Goal: Information Seeking & Learning: Learn about a topic

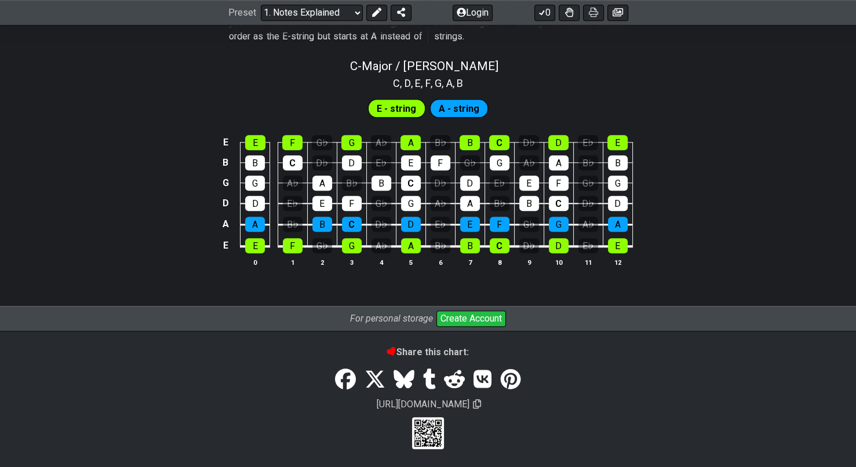
scroll to position [1139, 0]
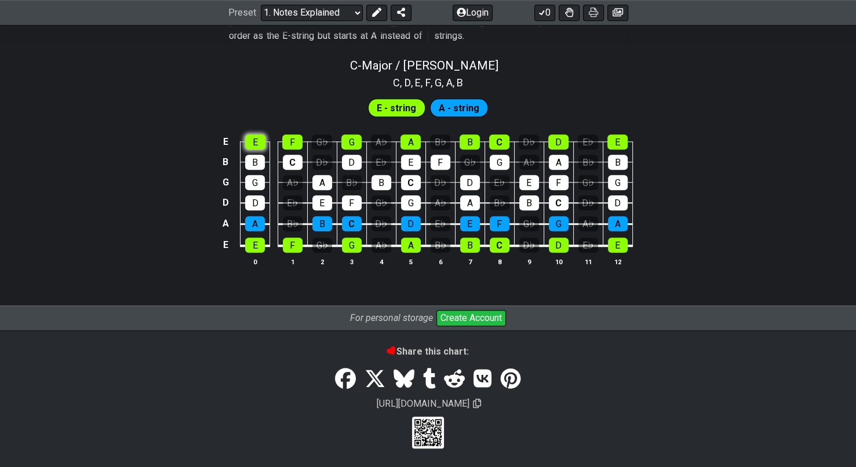
click at [252, 143] on section "E - string A - string E E F G♭ G A♭ A B♭ B C D♭ D E♭ E B B C D♭ D E♭ E F G♭ G A…" at bounding box center [428, 186] width 856 height 192
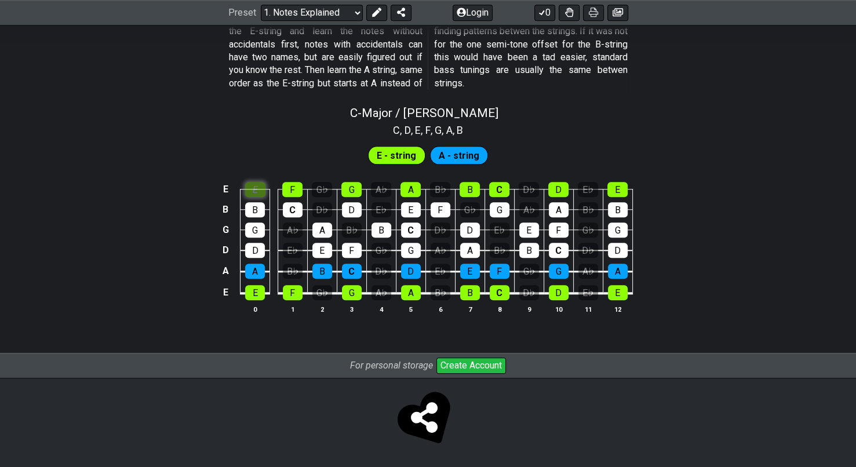
click at [261, 188] on div "E" at bounding box center [255, 189] width 20 height 15
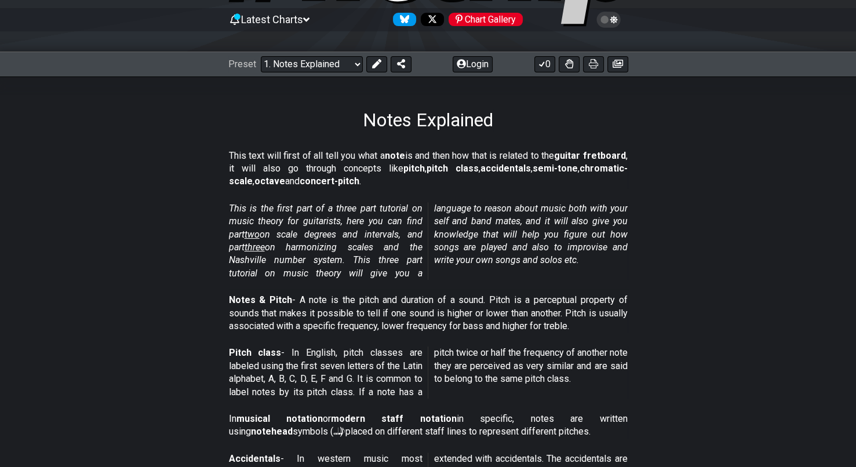
scroll to position [116, 0]
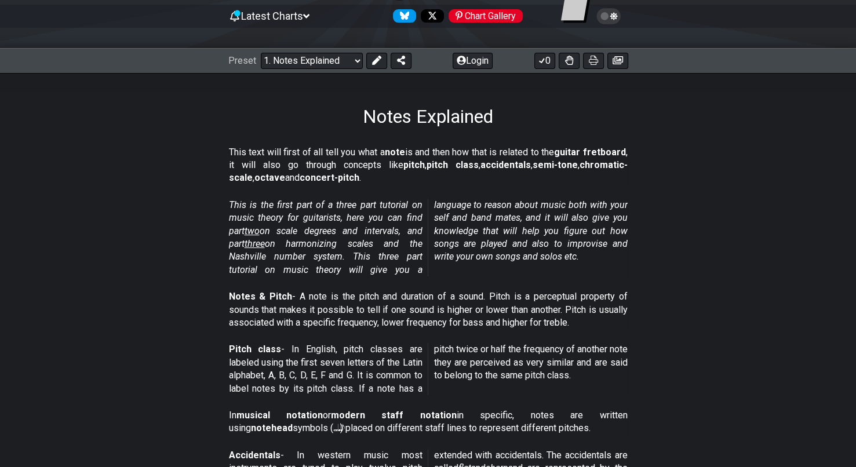
drag, startPoint x: 224, startPoint y: 147, endPoint x: 258, endPoint y: 151, distance: 33.9
click at [258, 151] on section "This text will first of all tell you what a note is and then how that is relate…" at bounding box center [428, 167] width 856 height 53
drag, startPoint x: 278, startPoint y: 154, endPoint x: 305, endPoint y: 155, distance: 27.3
click at [305, 155] on p "This text will first of all tell you what a note is and then how that is relate…" at bounding box center [428, 165] width 399 height 39
drag, startPoint x: 411, startPoint y: 151, endPoint x: 420, endPoint y: 151, distance: 9.3
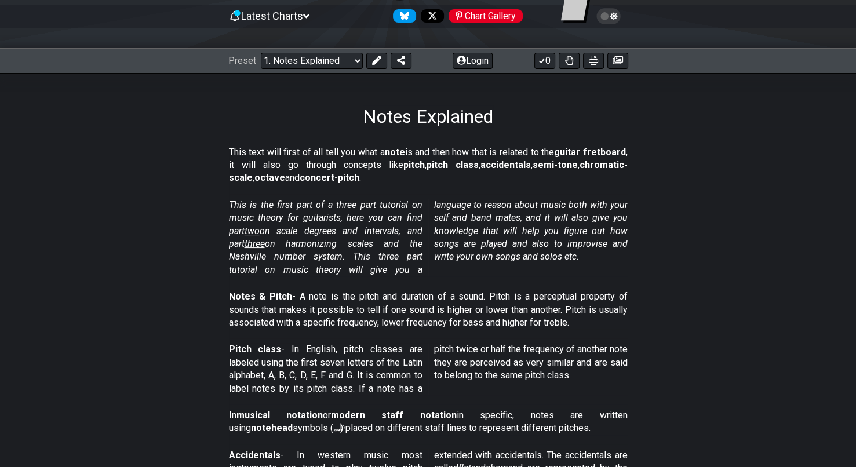
click at [420, 151] on p "This text will first of all tell you what a note is and then how that is relate…" at bounding box center [428, 165] width 399 height 39
drag, startPoint x: 420, startPoint y: 152, endPoint x: 534, endPoint y: 150, distance: 113.6
click at [529, 151] on p "This text will first of all tell you what a note is and then how that is relate…" at bounding box center [428, 165] width 399 height 39
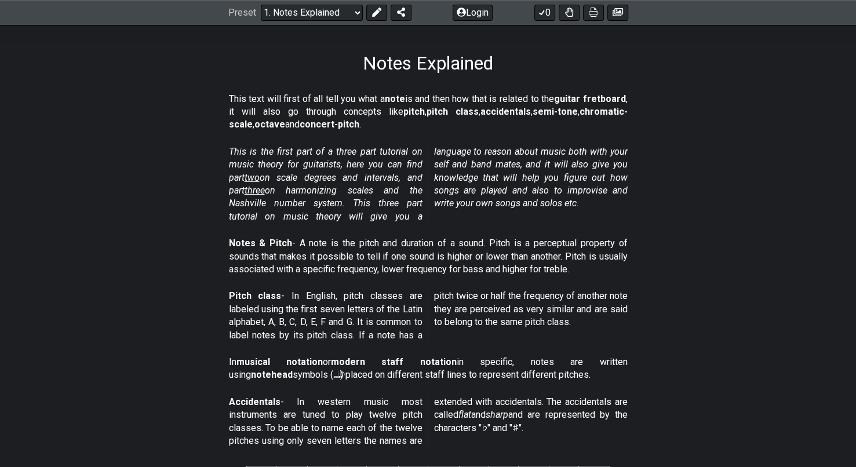
scroll to position [174, 0]
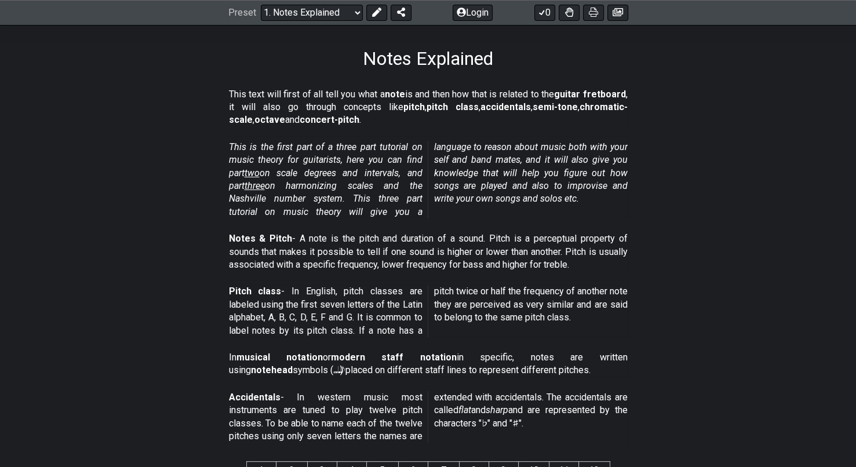
drag, startPoint x: 296, startPoint y: 173, endPoint x: 333, endPoint y: 179, distance: 38.0
click at [330, 177] on em "This is the first part of a three part tutorial on music theory for guitarists,…" at bounding box center [428, 179] width 399 height 76
drag, startPoint x: 466, startPoint y: 186, endPoint x: 506, endPoint y: 186, distance: 40.0
click at [506, 186] on em "This is the first part of a three part tutorial on music theory for guitarists,…" at bounding box center [428, 179] width 399 height 76
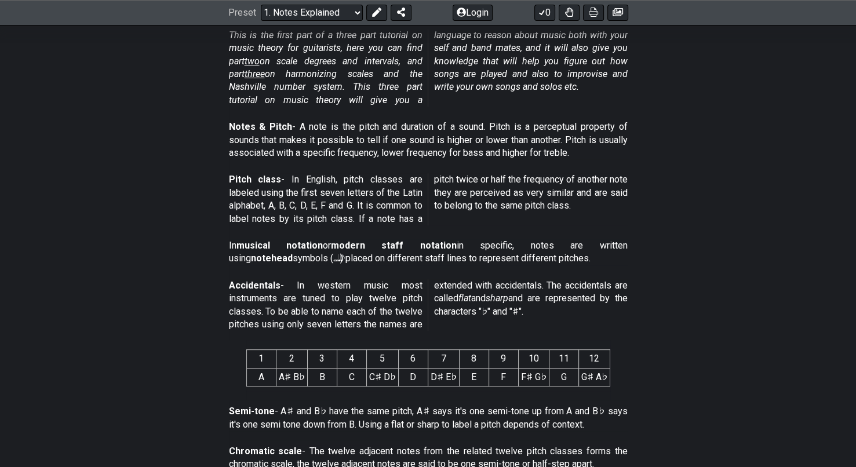
scroll to position [290, 0]
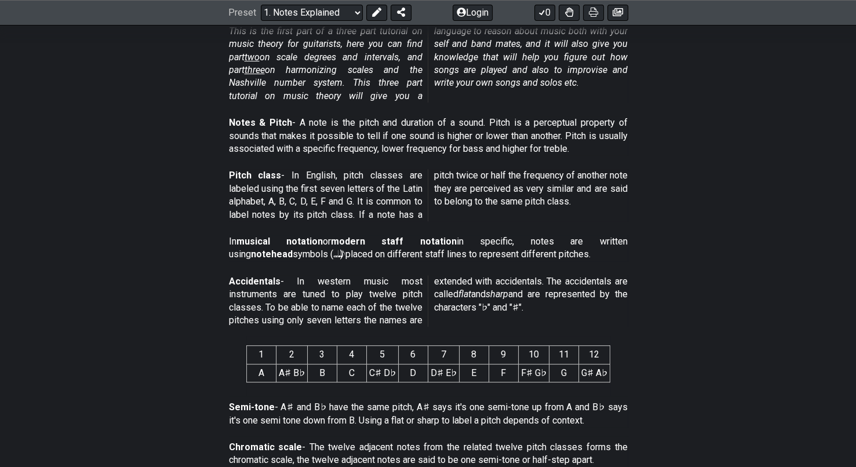
drag, startPoint x: 312, startPoint y: 126, endPoint x: 339, endPoint y: 126, distance: 27.2
click at [339, 126] on p "Notes & Pitch - A note is the pitch and duration of a sound. Pitch is a percept…" at bounding box center [428, 136] width 399 height 39
